Goal: Task Accomplishment & Management: Manage account settings

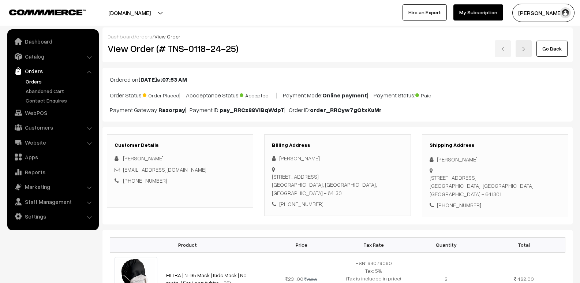
scroll to position [289, 0]
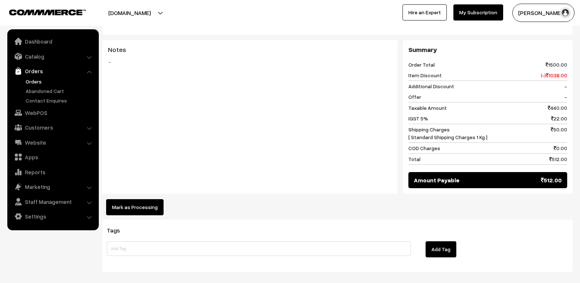
click at [45, 84] on link "Orders" at bounding box center [60, 82] width 72 height 8
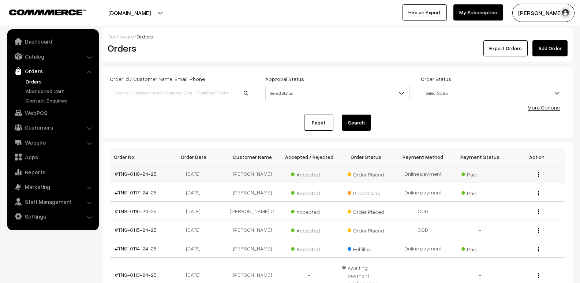
click at [538, 172] on button "button" at bounding box center [539, 174] width 2 height 6
click at [518, 186] on link "View" at bounding box center [506, 185] width 62 height 16
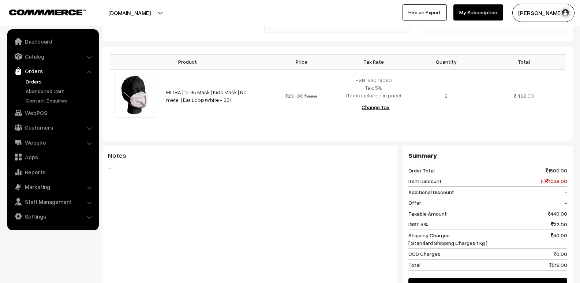
scroll to position [325, 0]
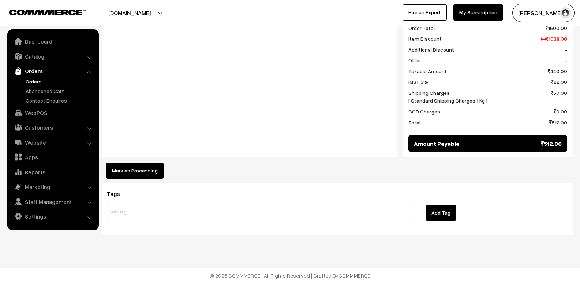
click at [143, 171] on button "Mark as Processing" at bounding box center [134, 171] width 57 height 16
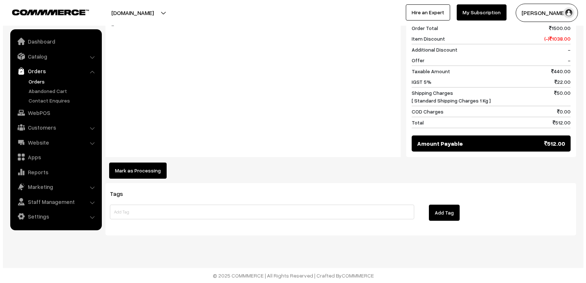
scroll to position [326, 0]
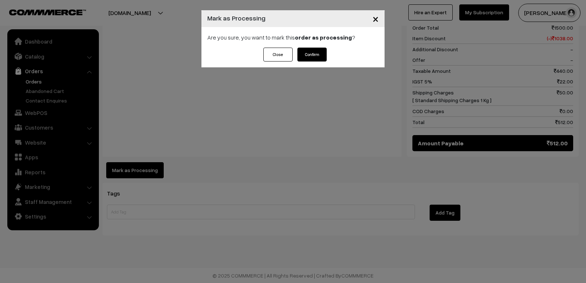
click at [318, 56] on button "Confirm" at bounding box center [311, 55] width 29 height 14
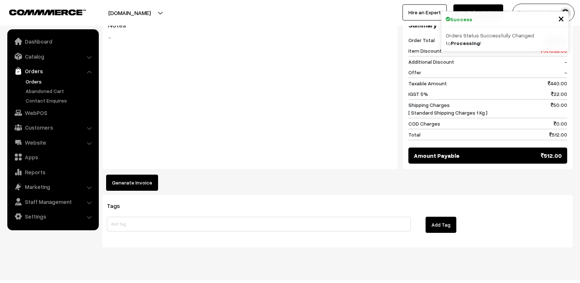
scroll to position [325, 0]
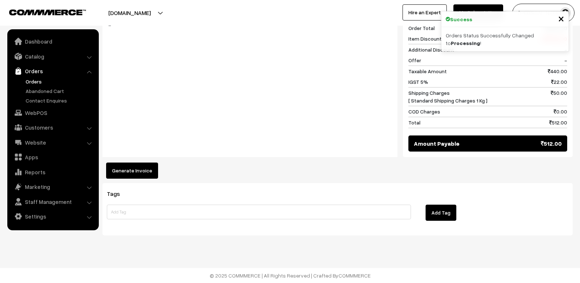
click at [133, 172] on button "Generate Invoice" at bounding box center [132, 171] width 52 height 16
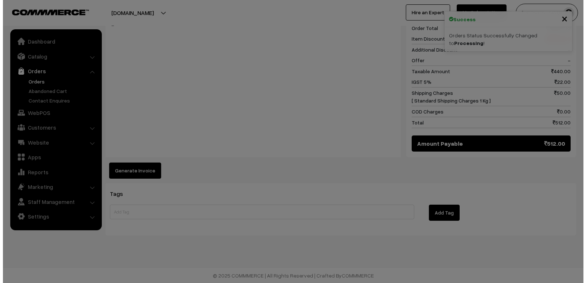
scroll to position [326, 0]
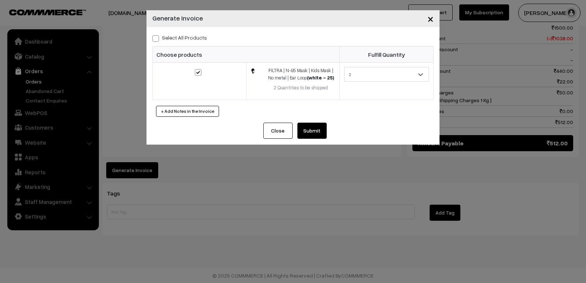
click at [156, 40] on span at bounding box center [155, 38] width 7 height 7
click at [156, 40] on input "Select All Products" at bounding box center [154, 37] width 5 height 5
checkbox input "true"
click at [322, 135] on button "Submit" at bounding box center [311, 131] width 29 height 16
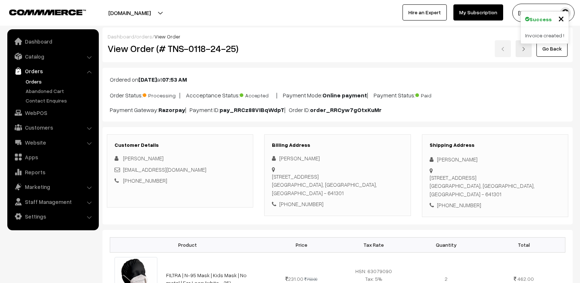
scroll to position [325, 0]
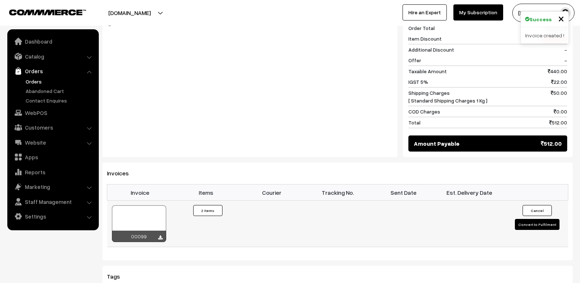
click at [148, 227] on div at bounding box center [139, 223] width 54 height 37
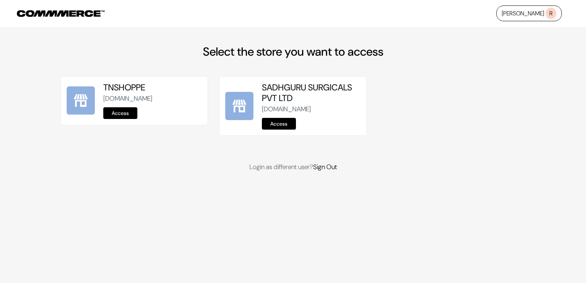
click at [127, 114] on link "Access" at bounding box center [120, 113] width 34 height 12
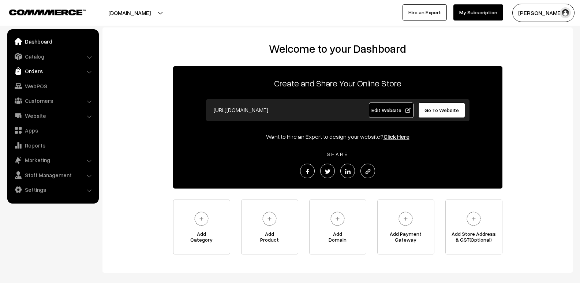
click at [41, 75] on link "Orders" at bounding box center [52, 70] width 87 height 13
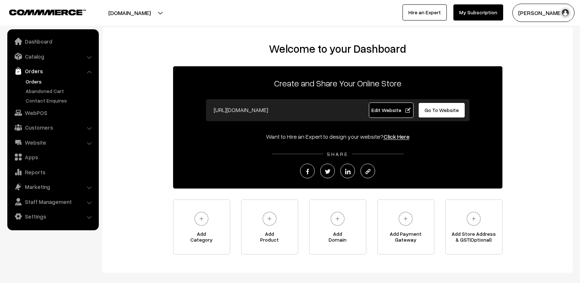
click at [45, 82] on link "Orders" at bounding box center [60, 82] width 72 height 8
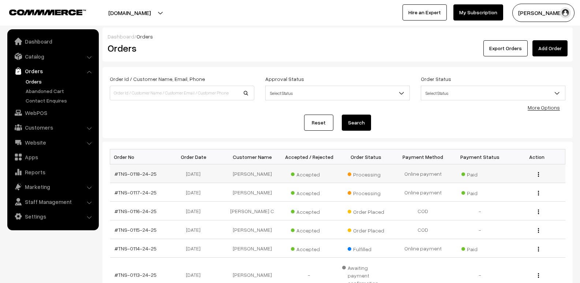
click at [539, 174] on img "button" at bounding box center [538, 174] width 1 height 5
click at [517, 185] on link "View" at bounding box center [506, 185] width 62 height 16
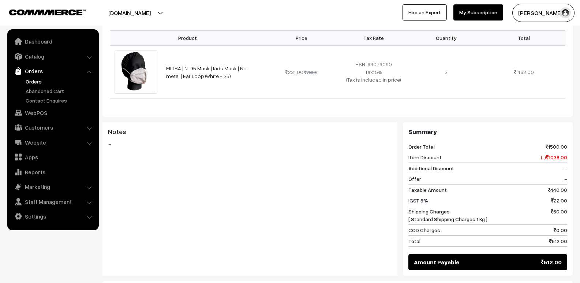
scroll to position [220, 0]
